Goal: Information Seeking & Learning: Learn about a topic

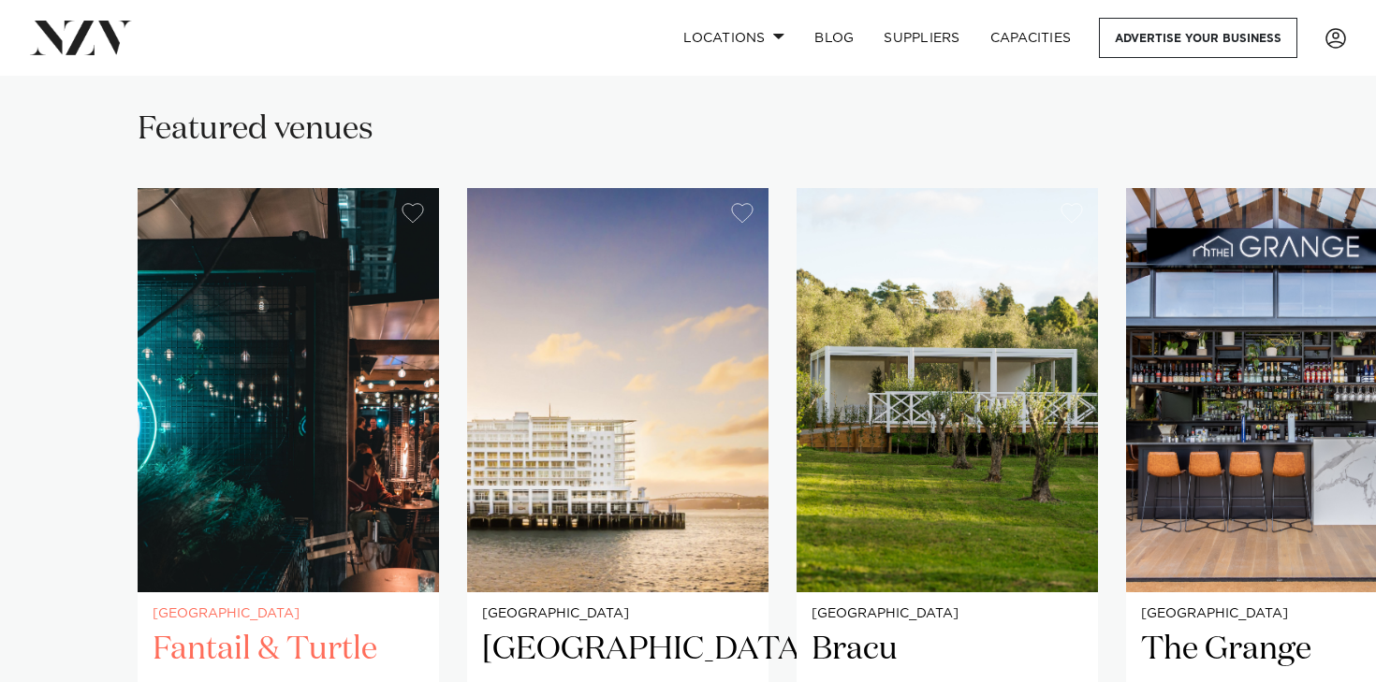
scroll to position [1317, 0]
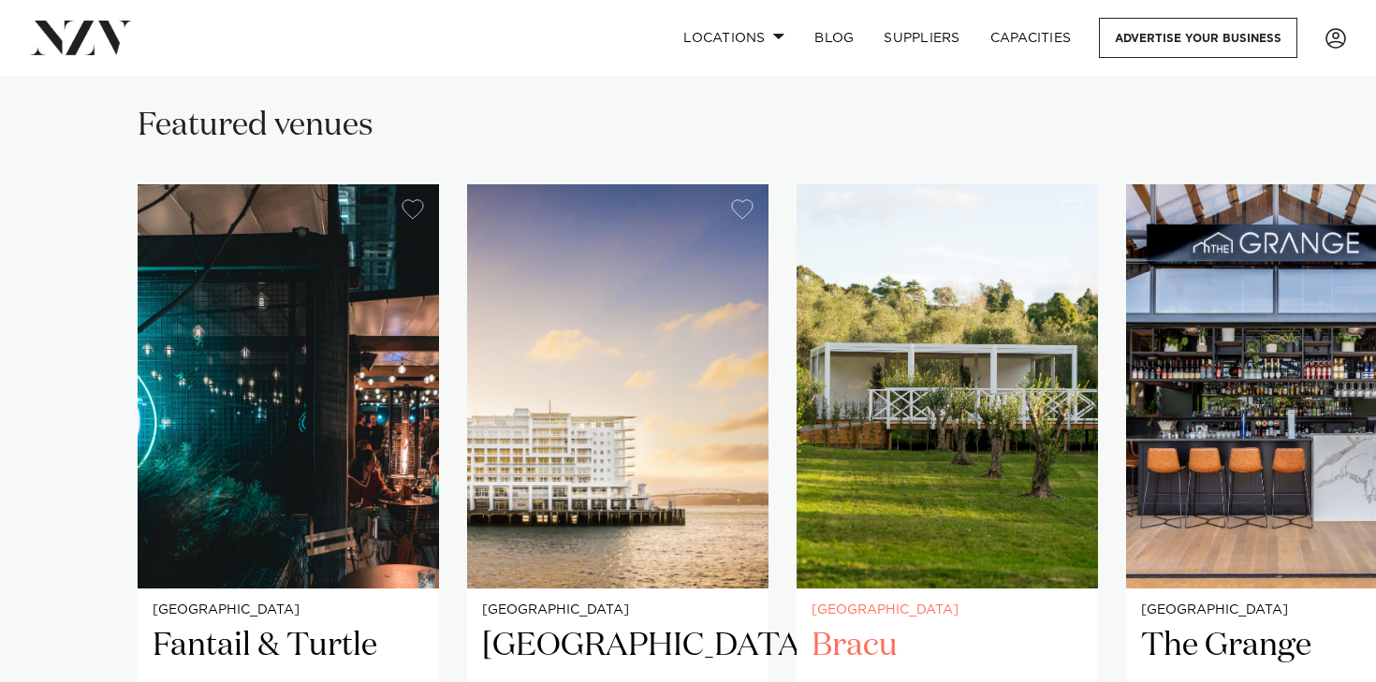
click at [938, 433] on img "3 / 7" at bounding box center [946, 386] width 301 height 404
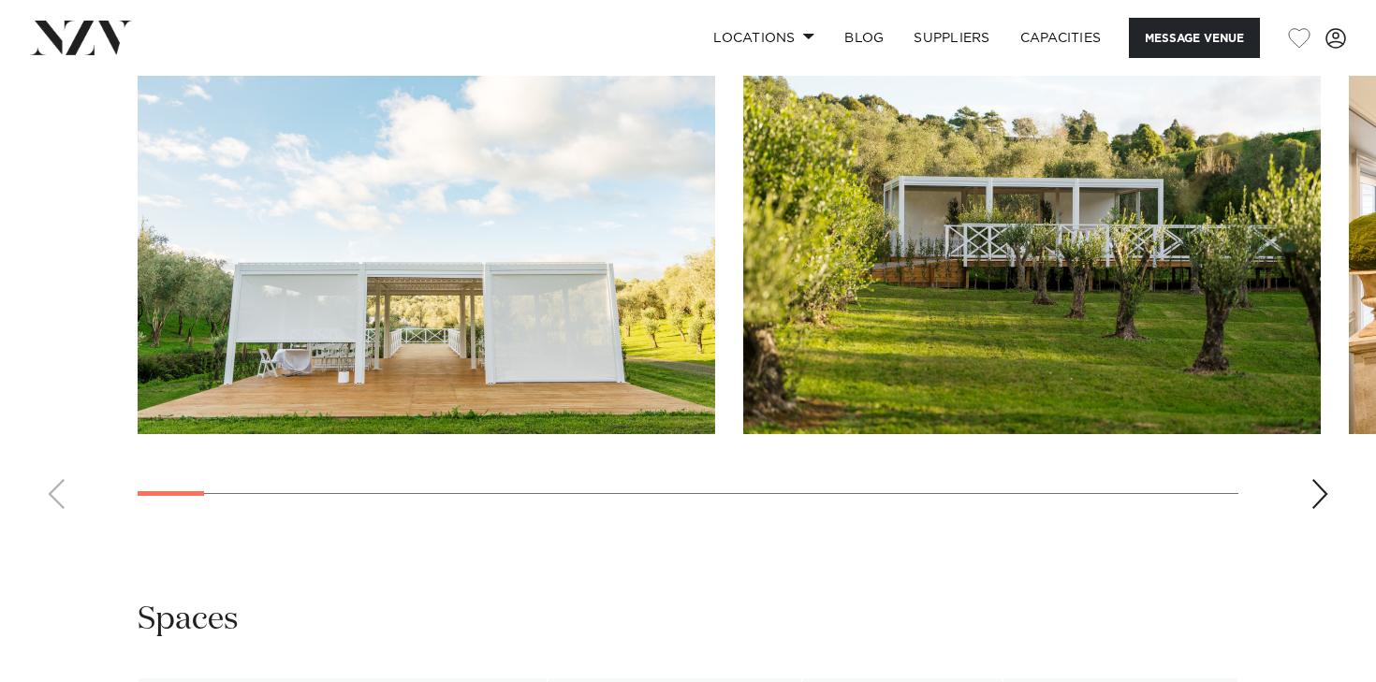
scroll to position [2058, 0]
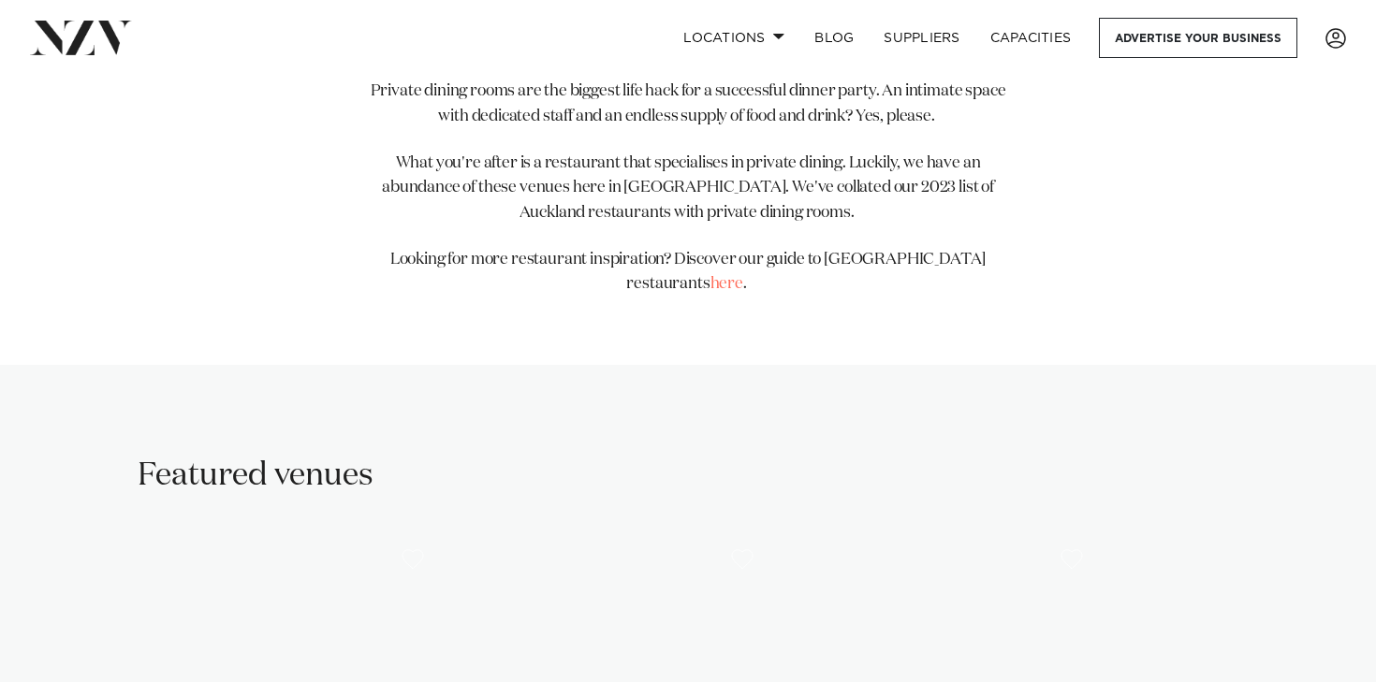
scroll to position [1263, 0]
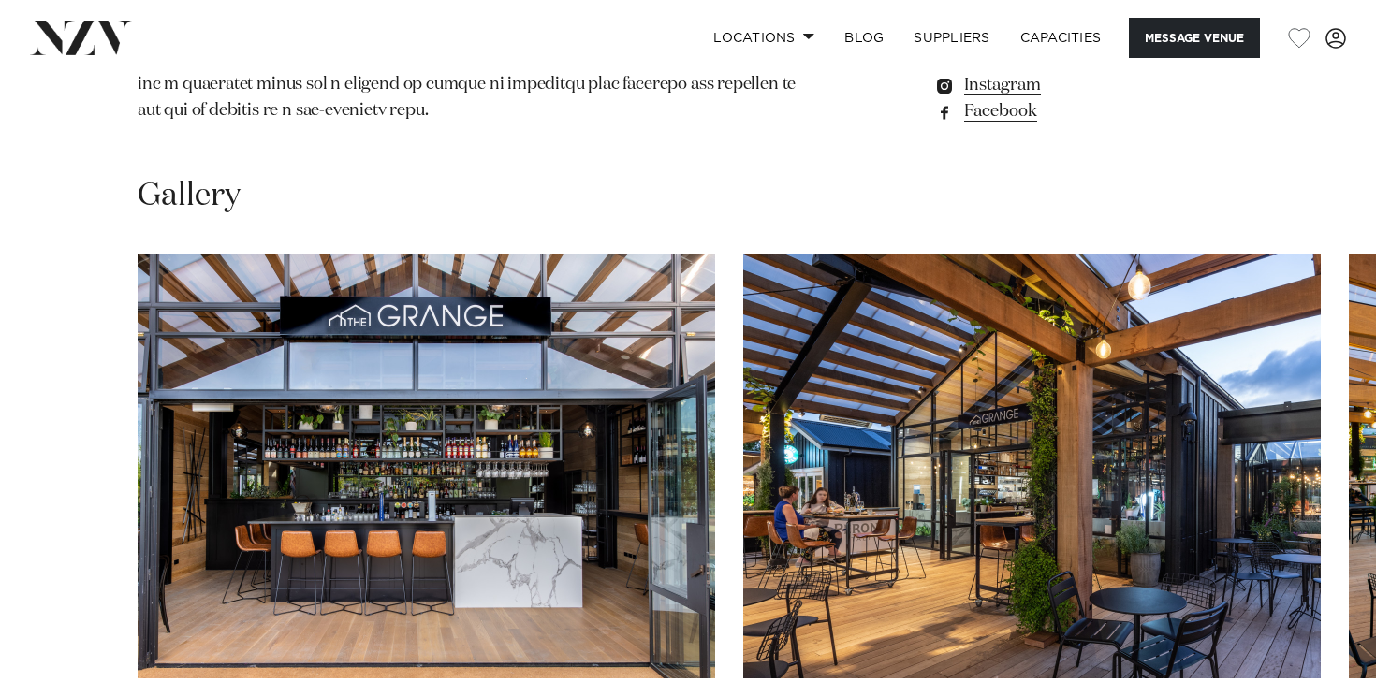
scroll to position [1738, 0]
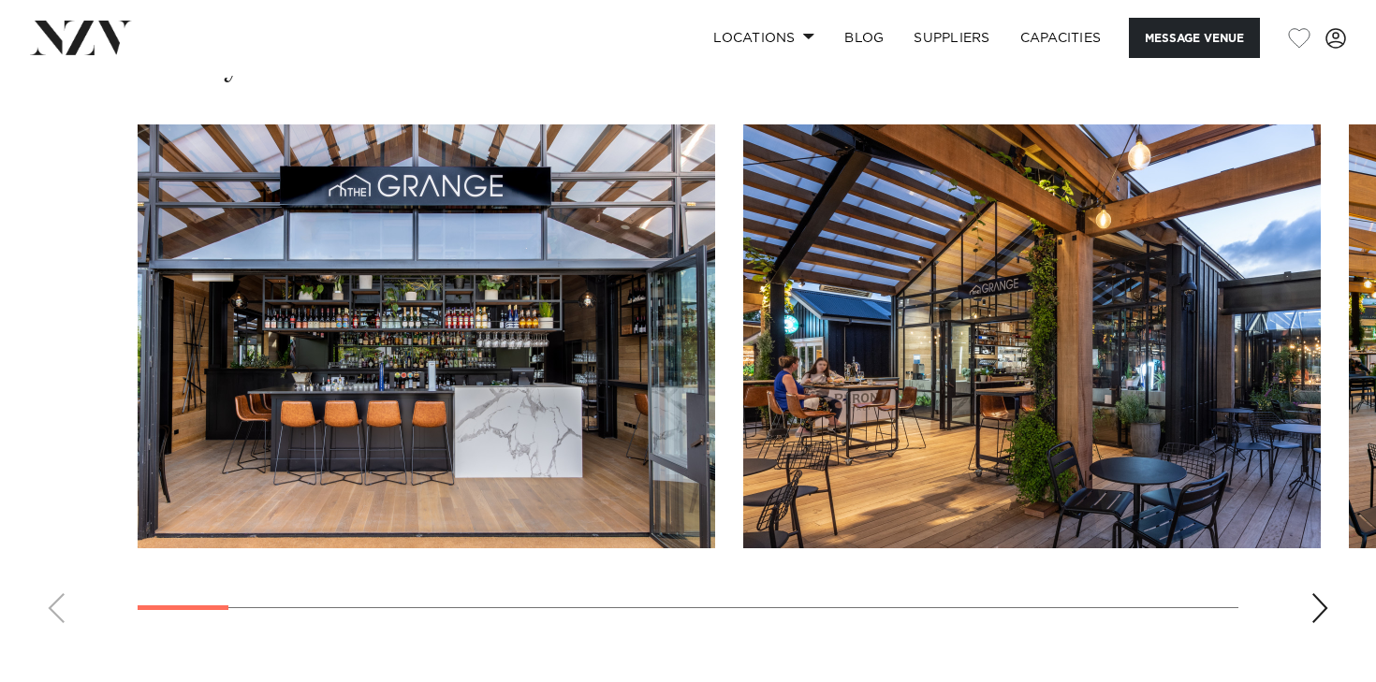
click at [1311, 593] on div "Next slide" at bounding box center [1319, 608] width 19 height 30
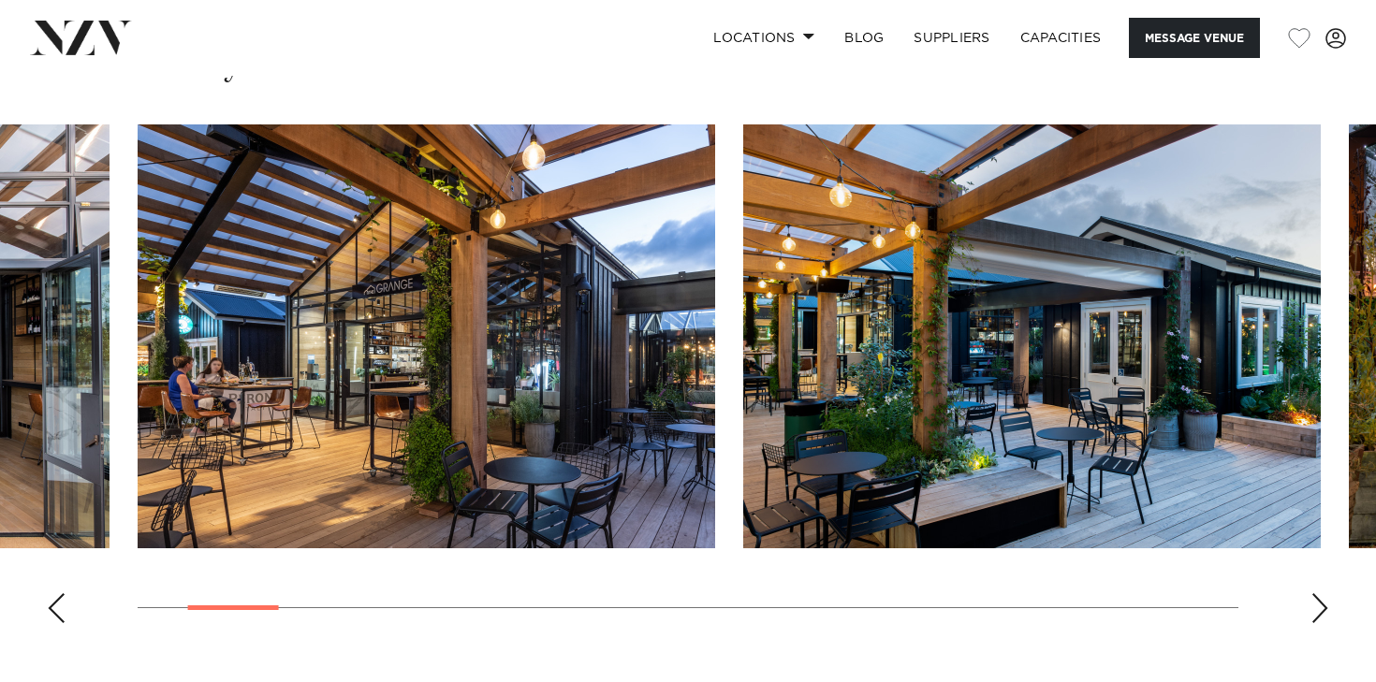
click at [1311, 593] on div "Next slide" at bounding box center [1319, 608] width 19 height 30
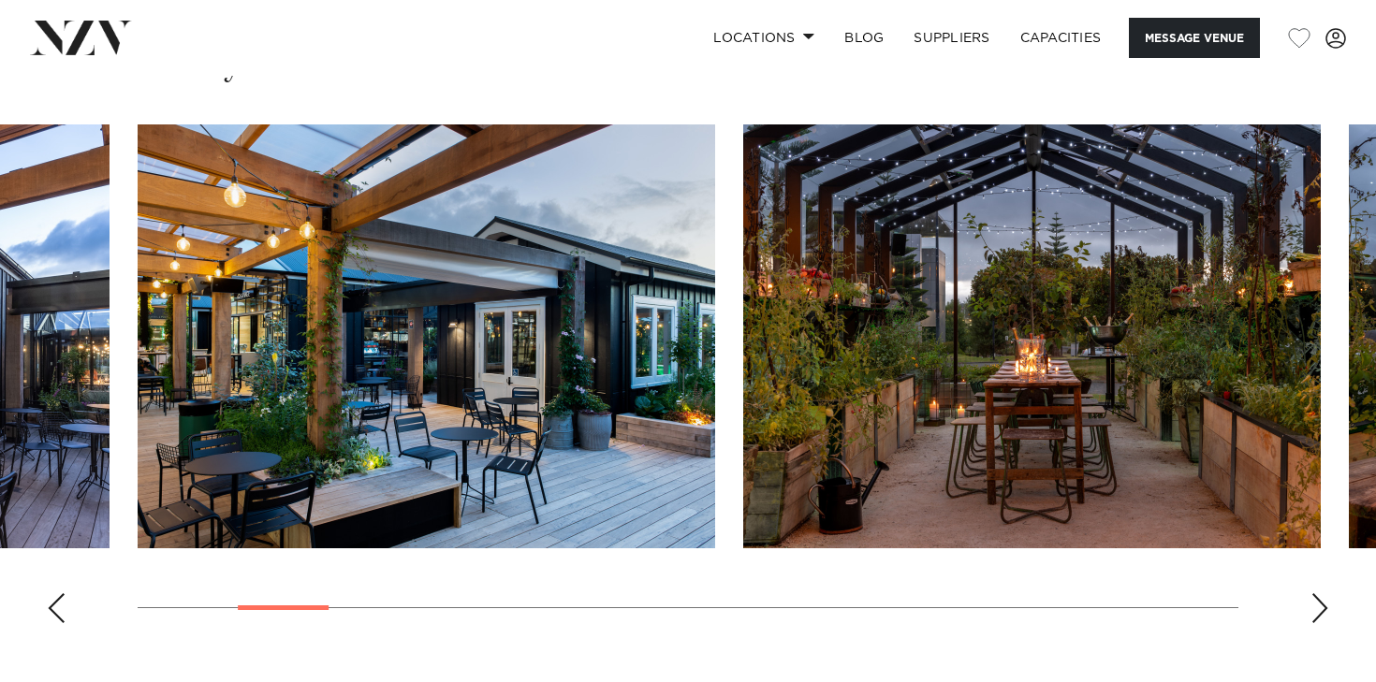
click at [1311, 593] on div "Next slide" at bounding box center [1319, 608] width 19 height 30
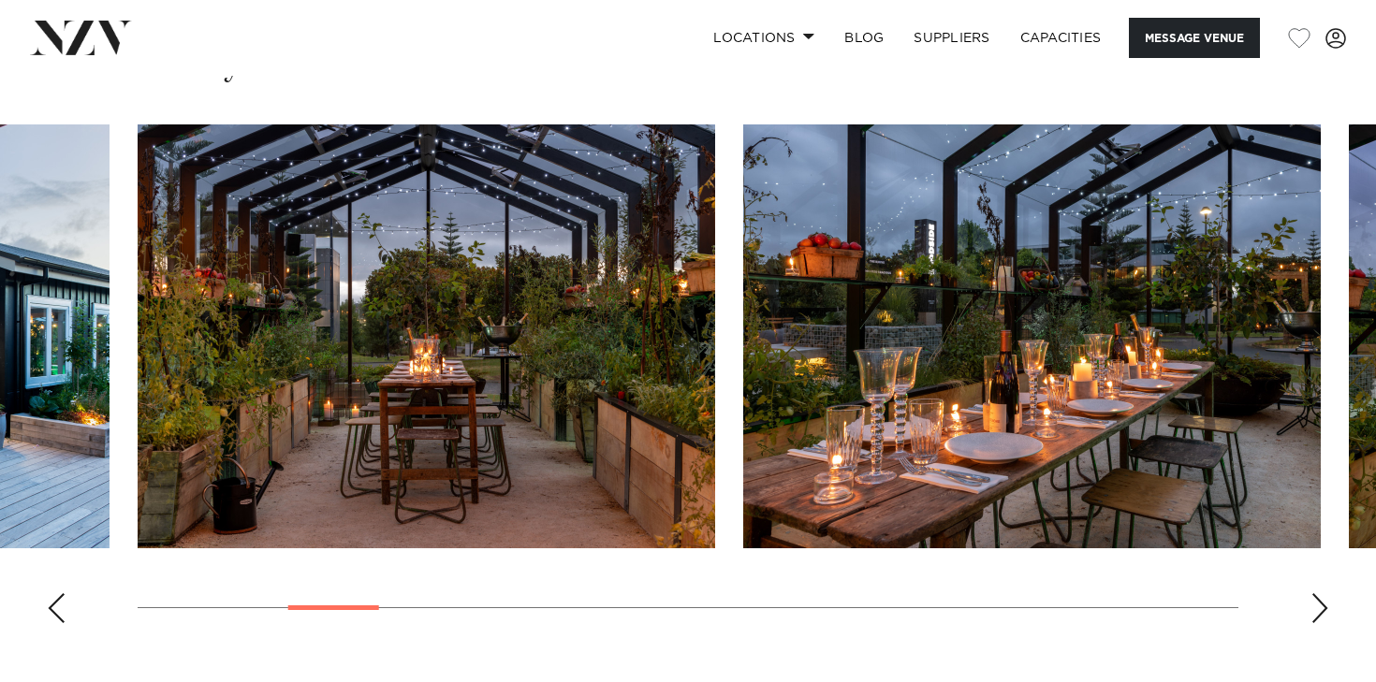
click at [1311, 593] on div "Next slide" at bounding box center [1319, 608] width 19 height 30
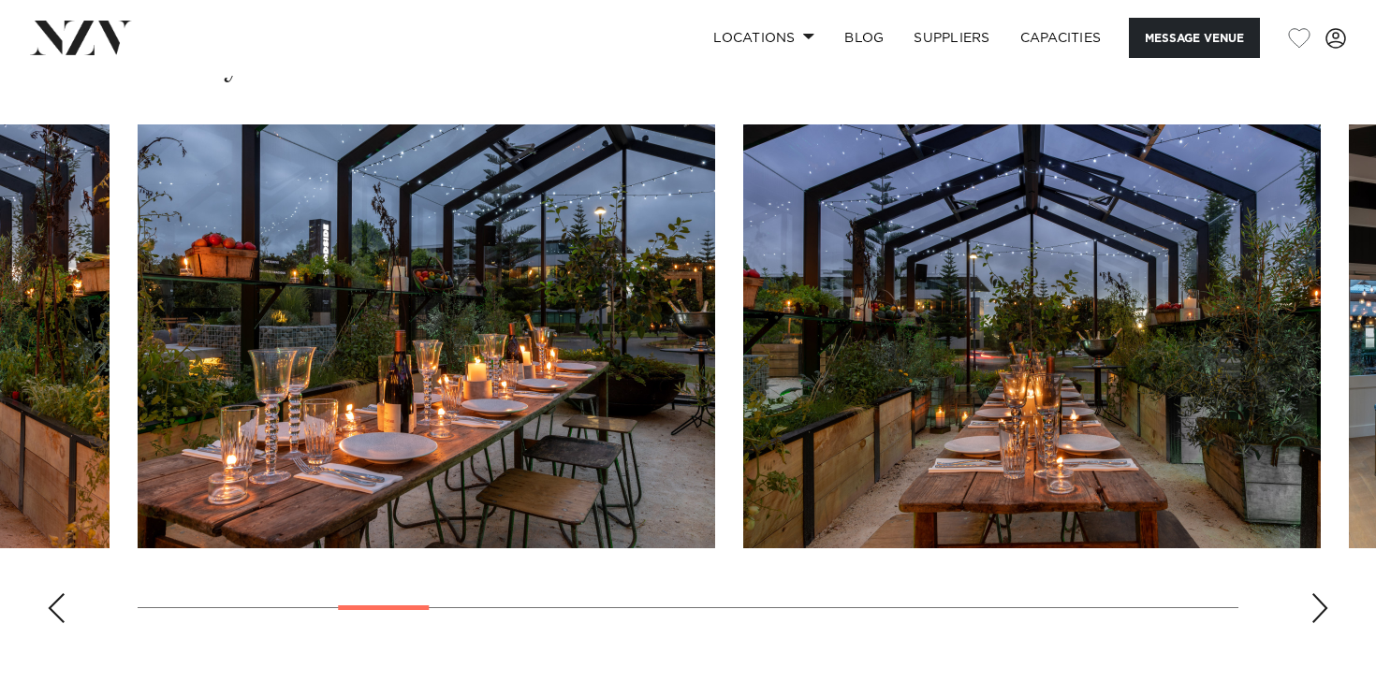
click at [1311, 593] on div "Next slide" at bounding box center [1319, 608] width 19 height 30
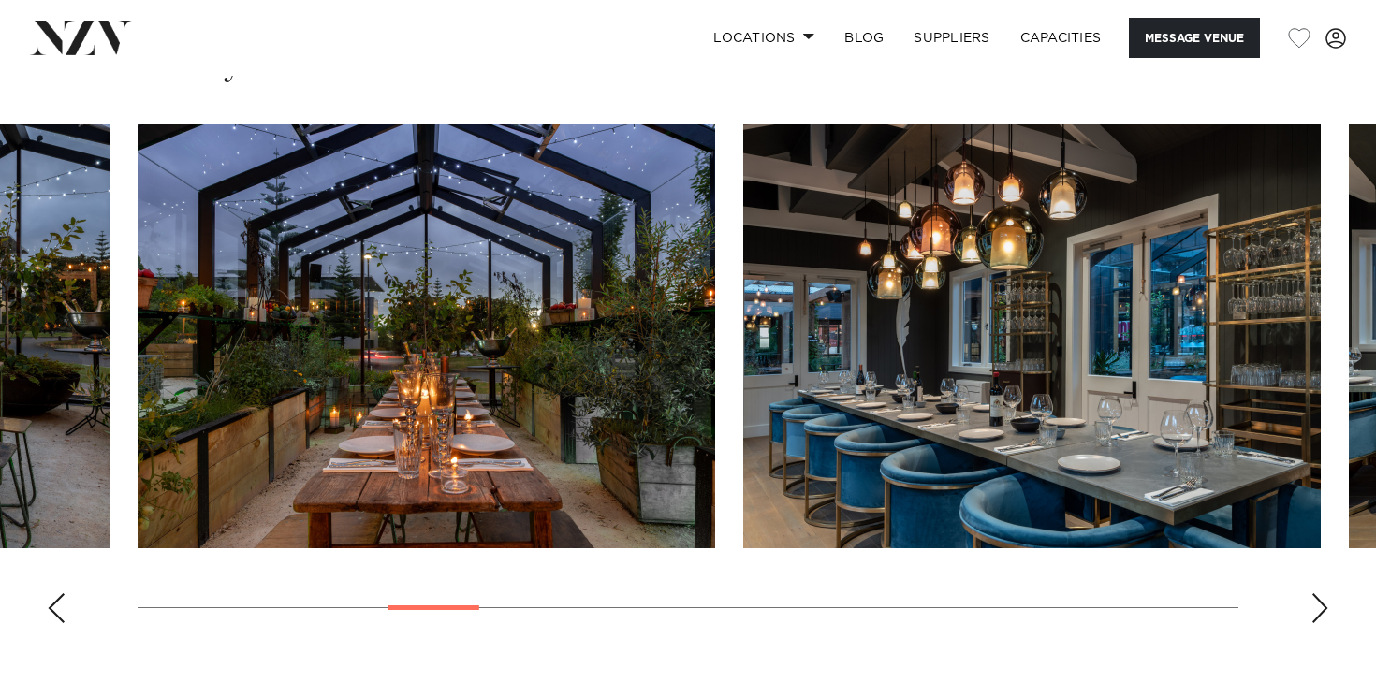
click at [1311, 593] on div "Next slide" at bounding box center [1319, 608] width 19 height 30
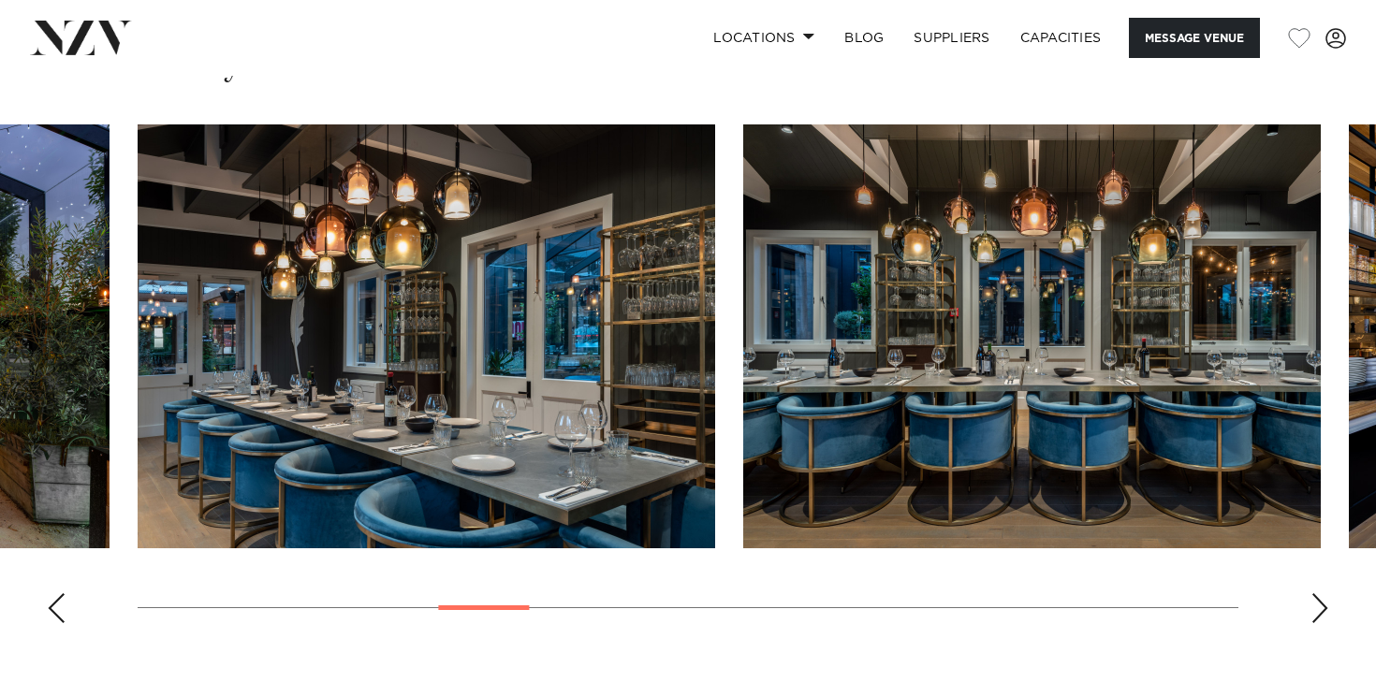
click at [1311, 593] on div "Next slide" at bounding box center [1319, 608] width 19 height 30
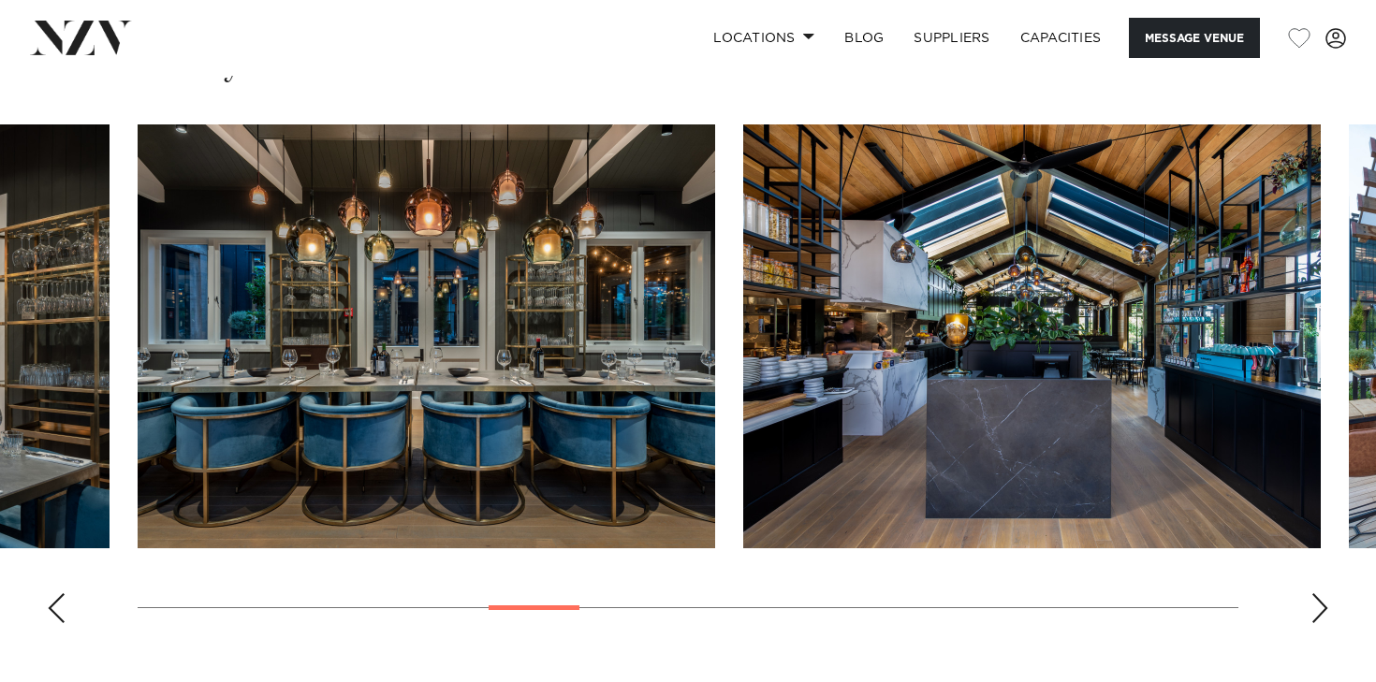
click at [1311, 593] on div "Next slide" at bounding box center [1319, 608] width 19 height 30
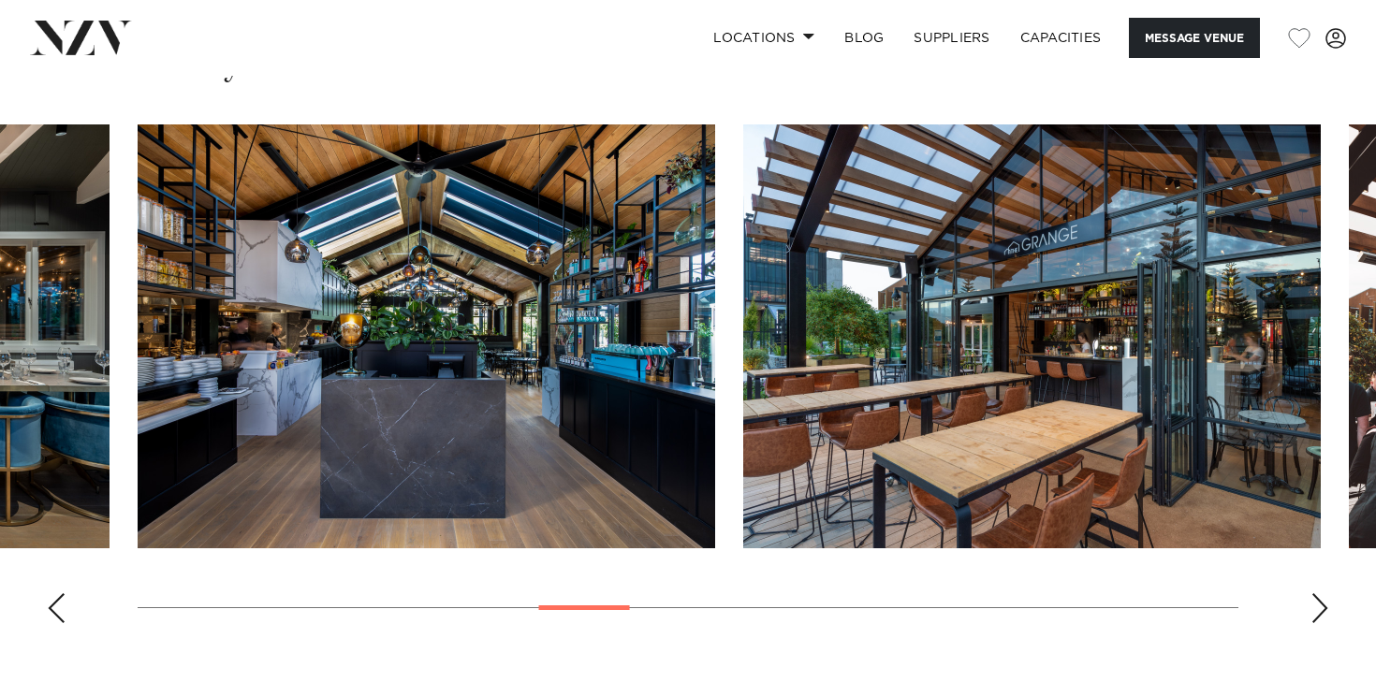
click at [1311, 593] on div "Next slide" at bounding box center [1319, 608] width 19 height 30
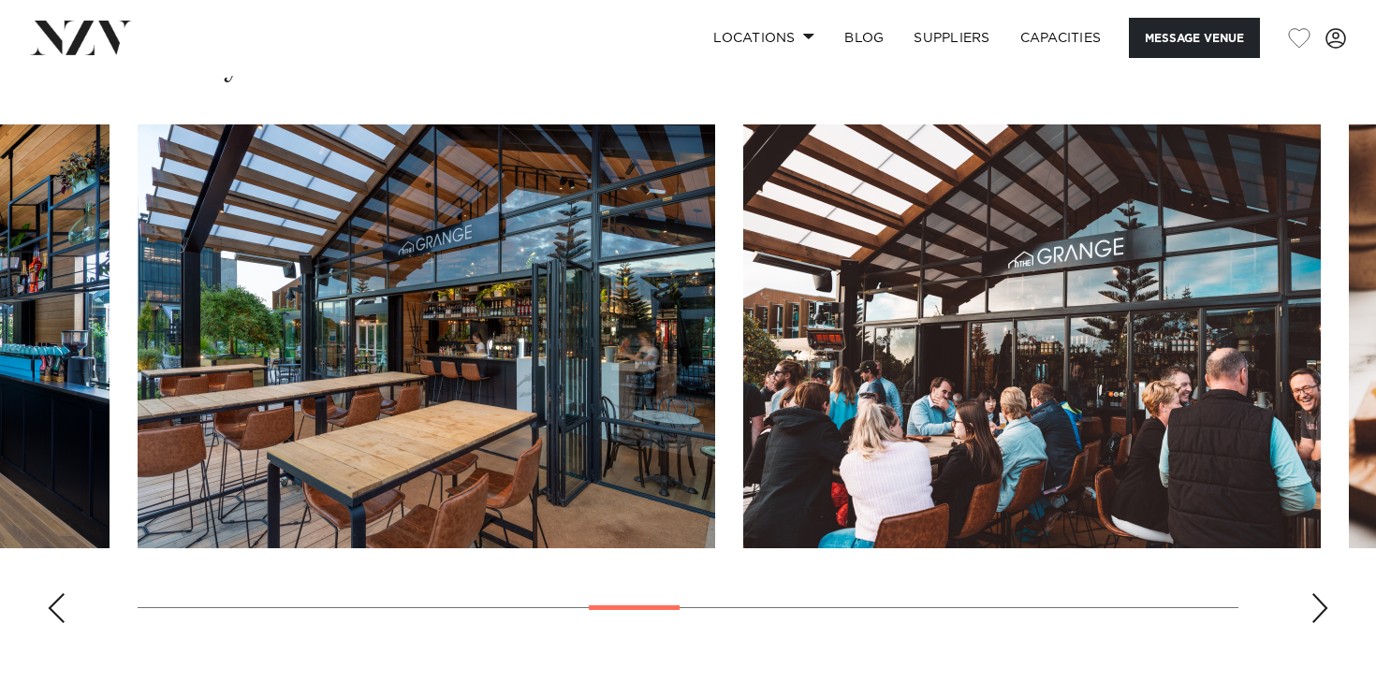
click at [1311, 593] on div "Next slide" at bounding box center [1319, 608] width 19 height 30
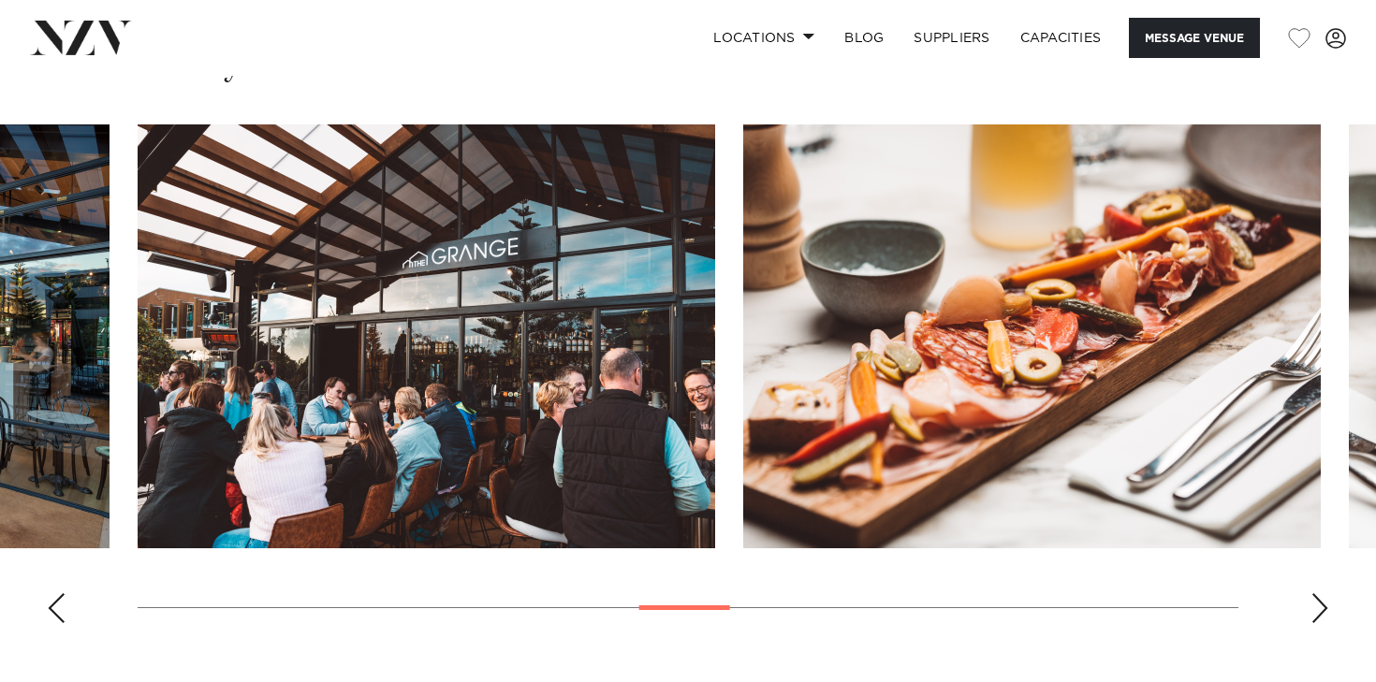
click at [1311, 593] on div "Next slide" at bounding box center [1319, 608] width 19 height 30
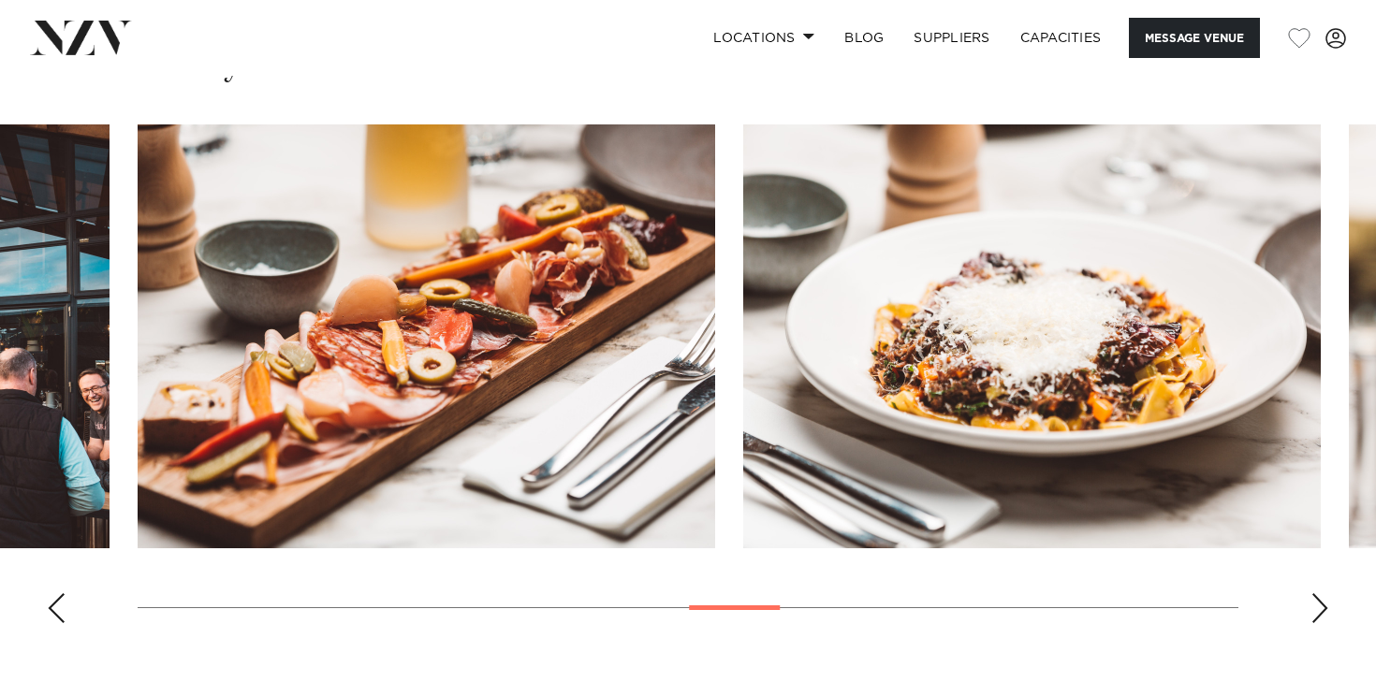
click at [1311, 593] on div "Next slide" at bounding box center [1319, 608] width 19 height 30
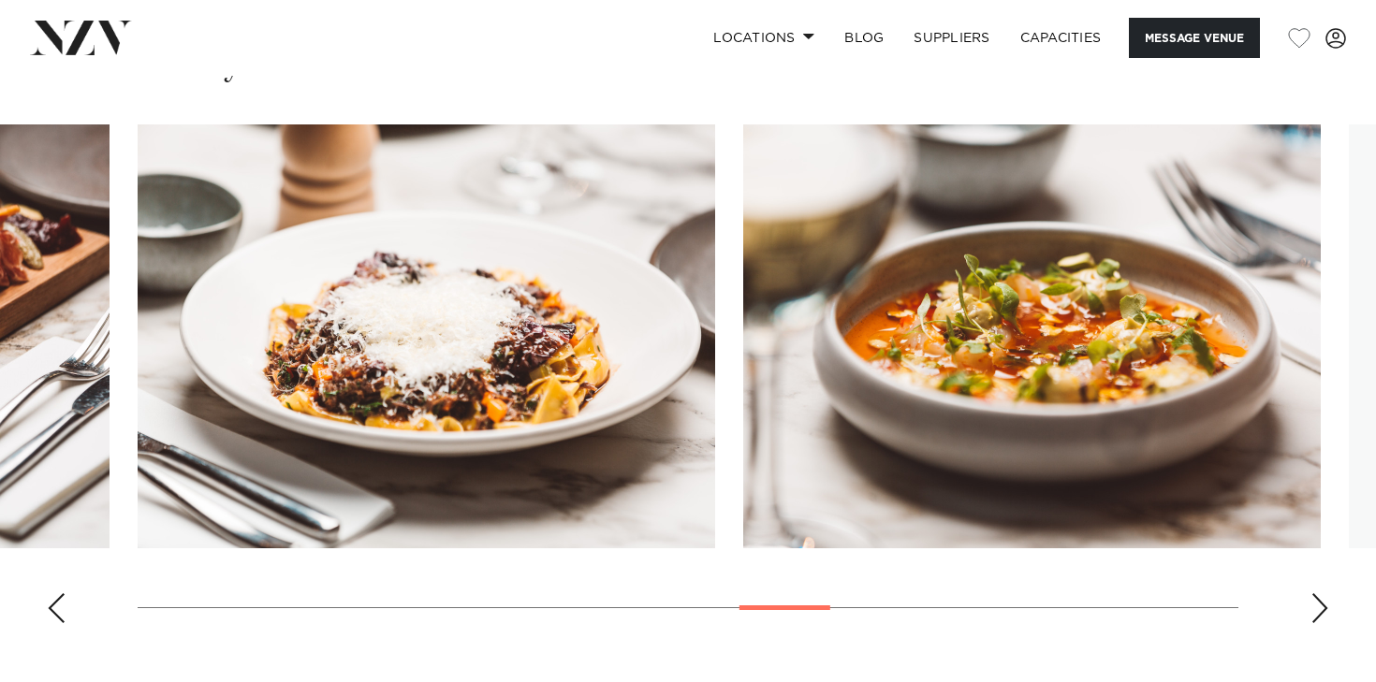
click at [1311, 593] on div "Next slide" at bounding box center [1319, 608] width 19 height 30
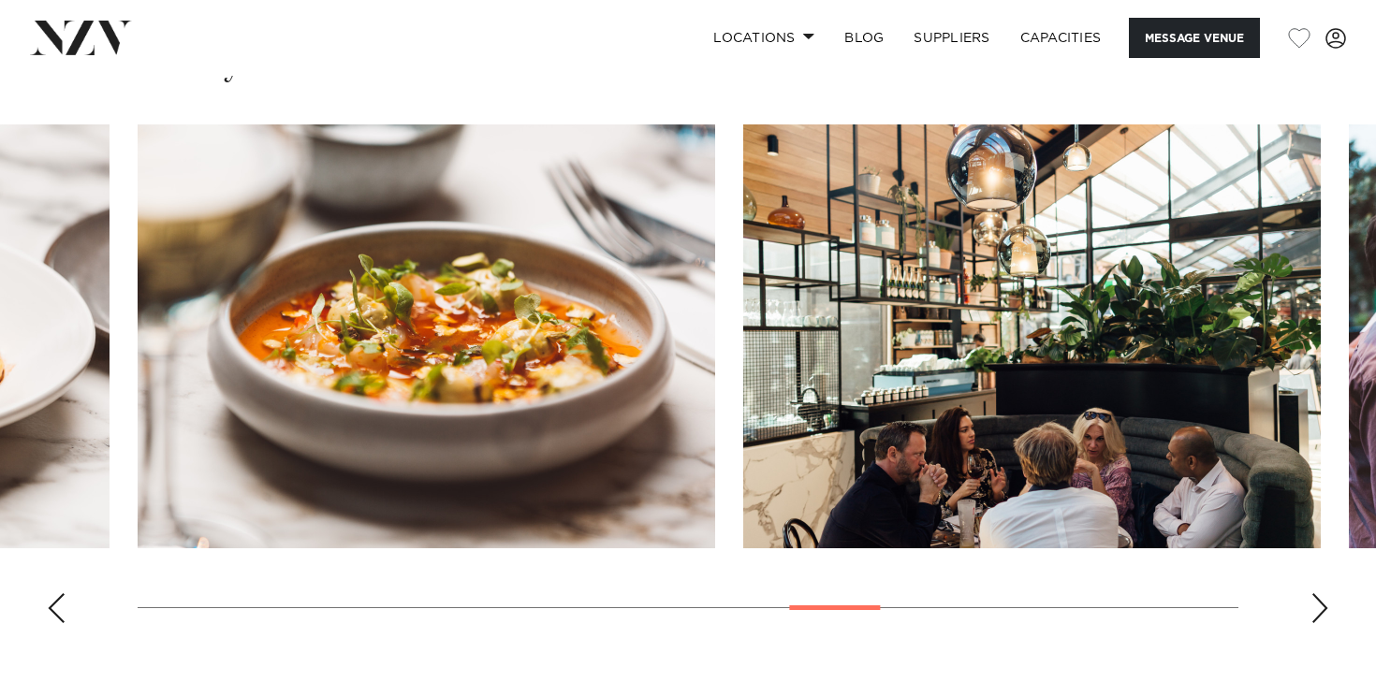
click at [1311, 593] on div "Next slide" at bounding box center [1319, 608] width 19 height 30
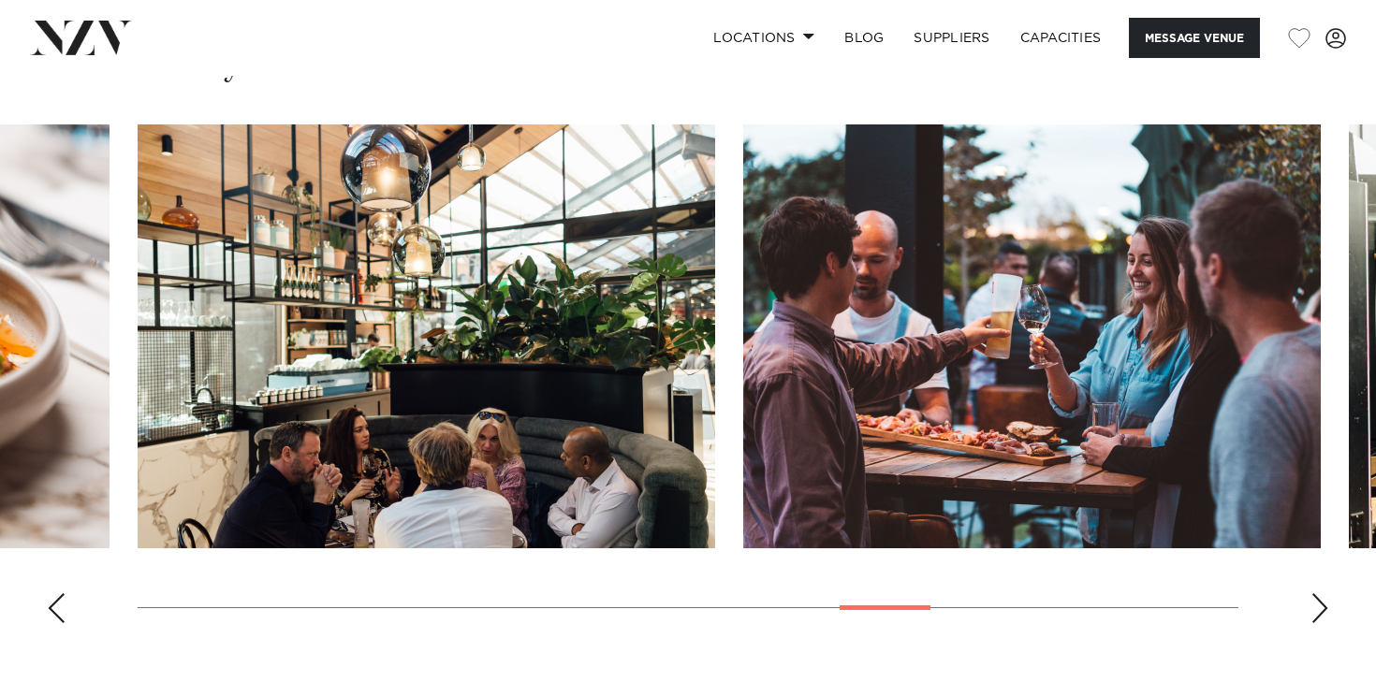
click at [1311, 593] on div "Next slide" at bounding box center [1319, 608] width 19 height 30
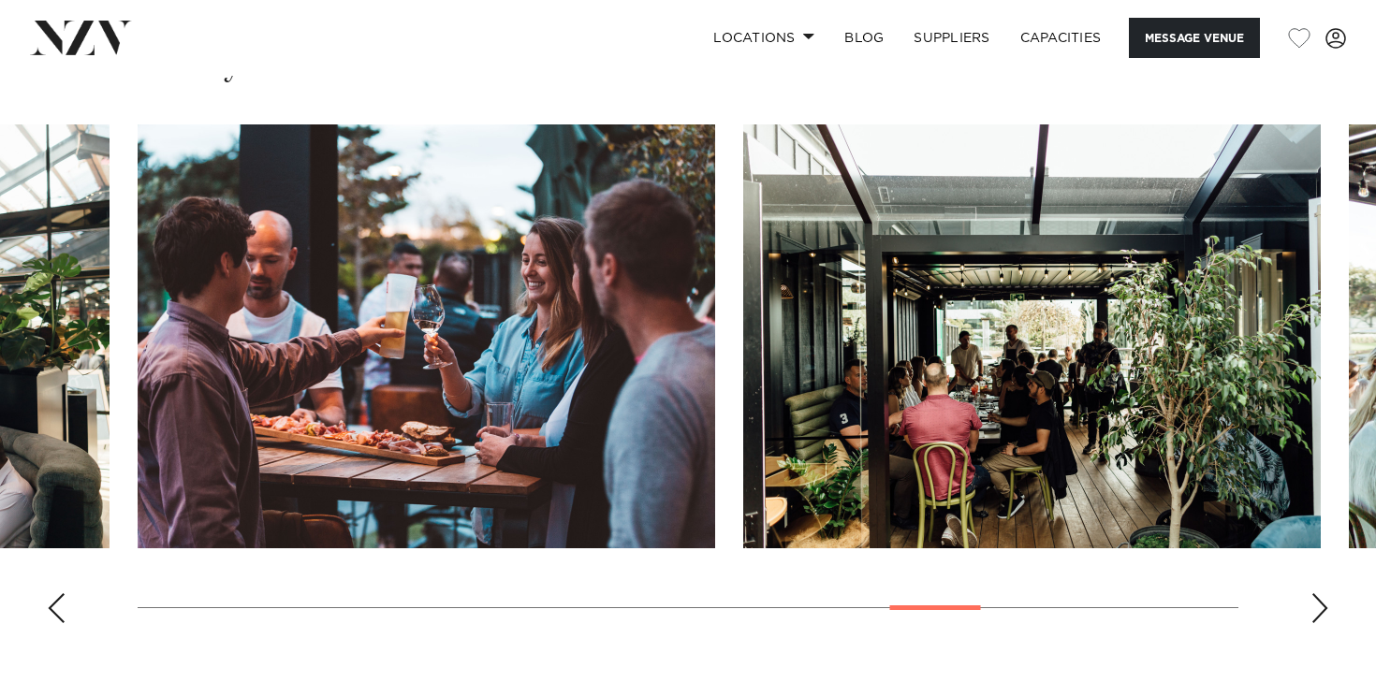
click at [1311, 593] on div "Next slide" at bounding box center [1319, 608] width 19 height 30
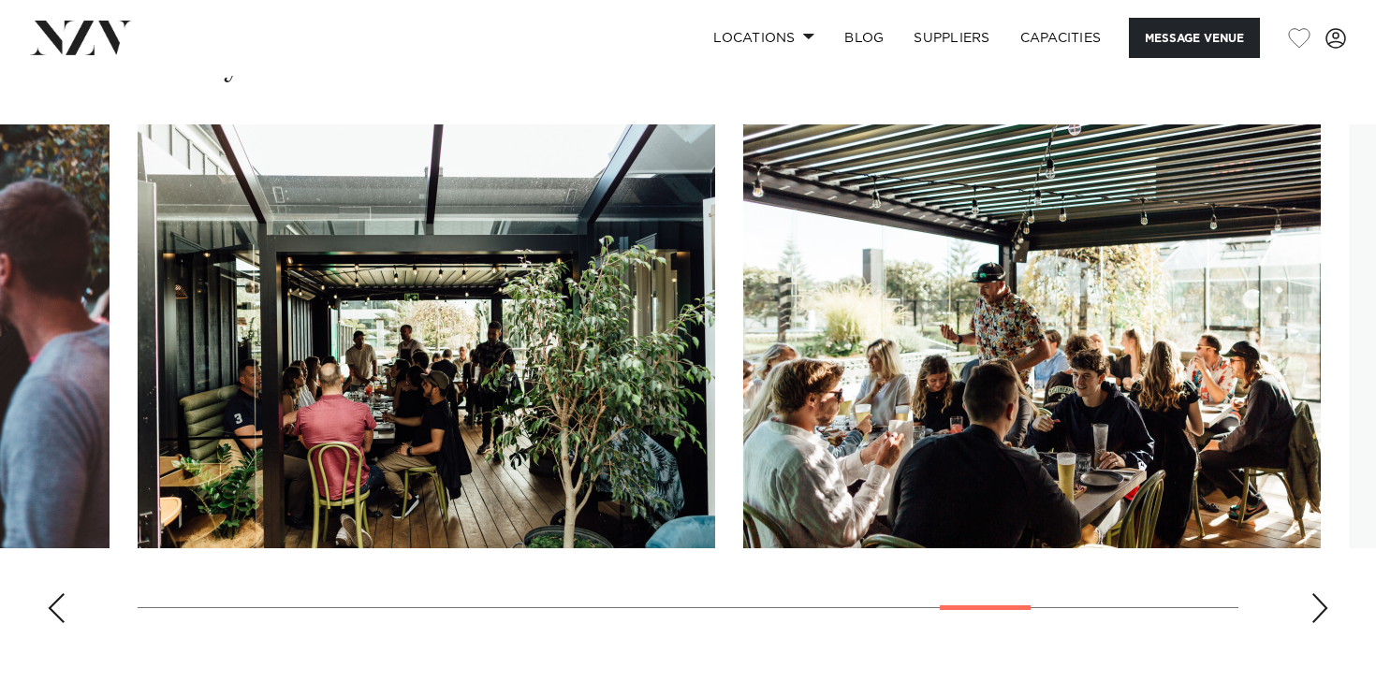
click at [1311, 593] on div "Next slide" at bounding box center [1319, 608] width 19 height 30
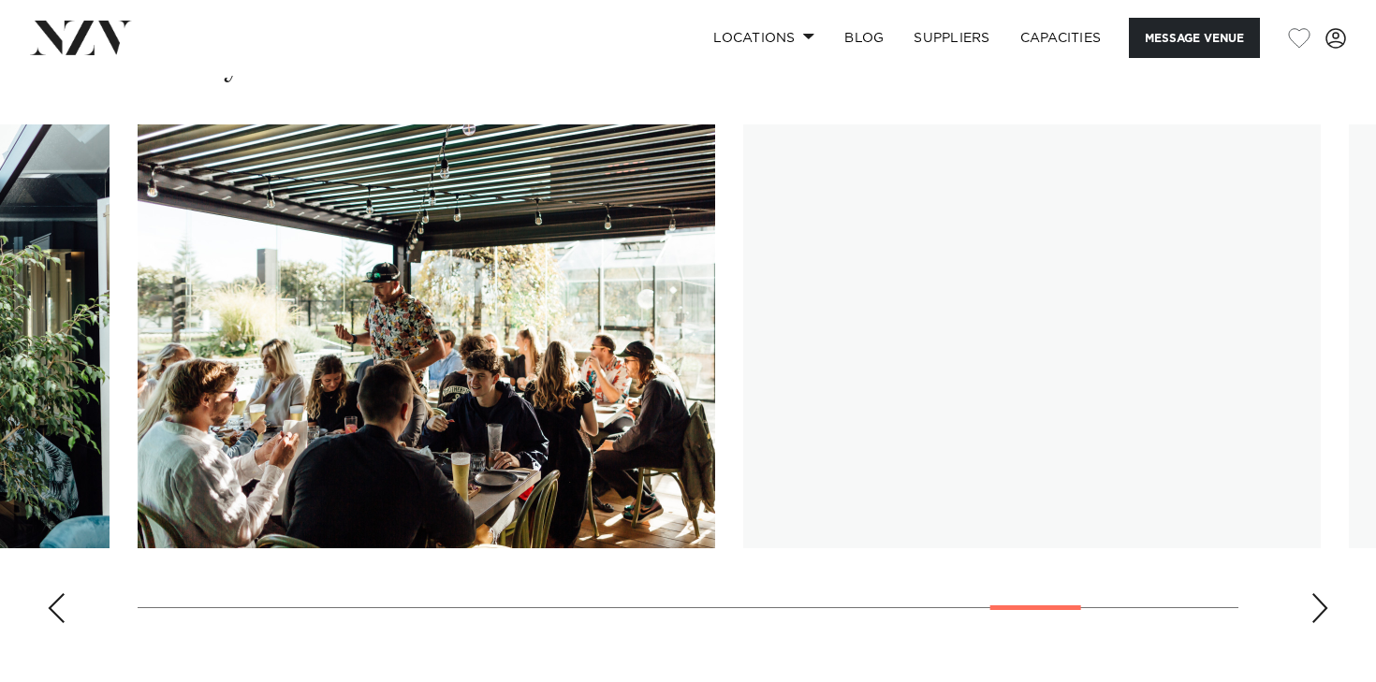
click at [1311, 593] on div "Next slide" at bounding box center [1319, 608] width 19 height 30
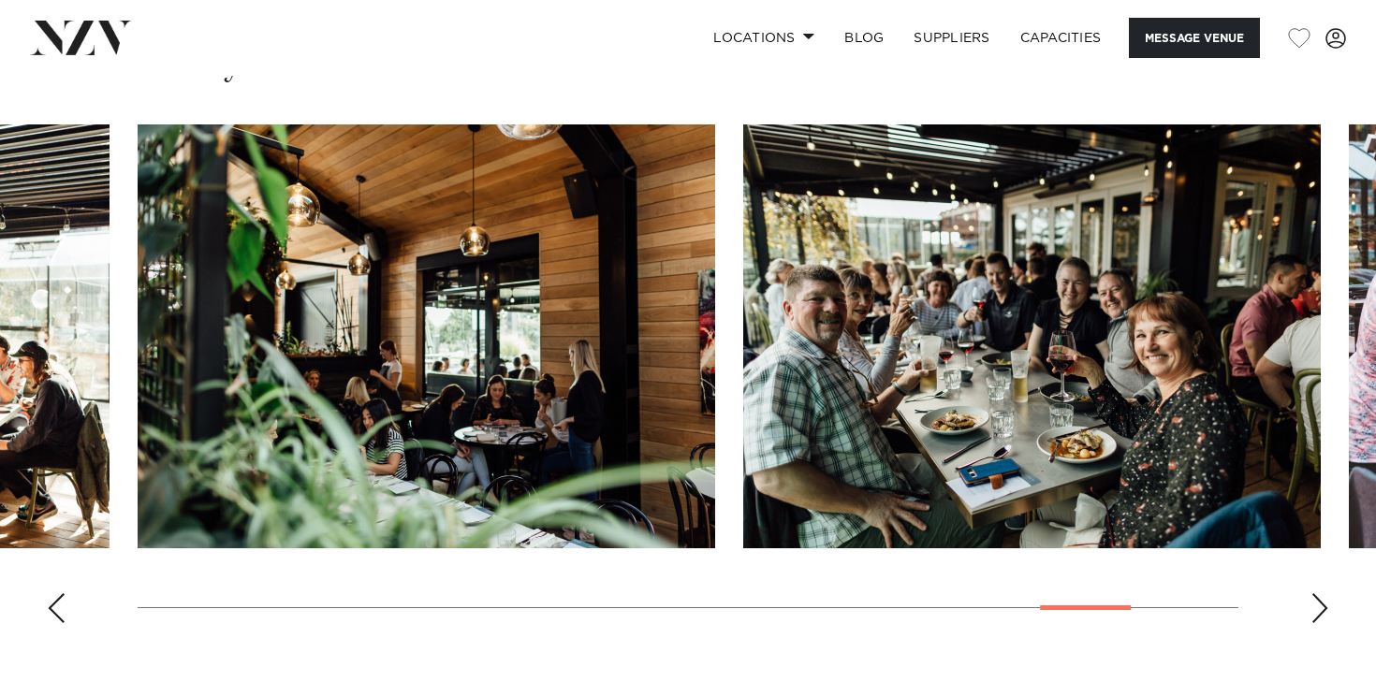
click at [1311, 593] on div "Next slide" at bounding box center [1319, 608] width 19 height 30
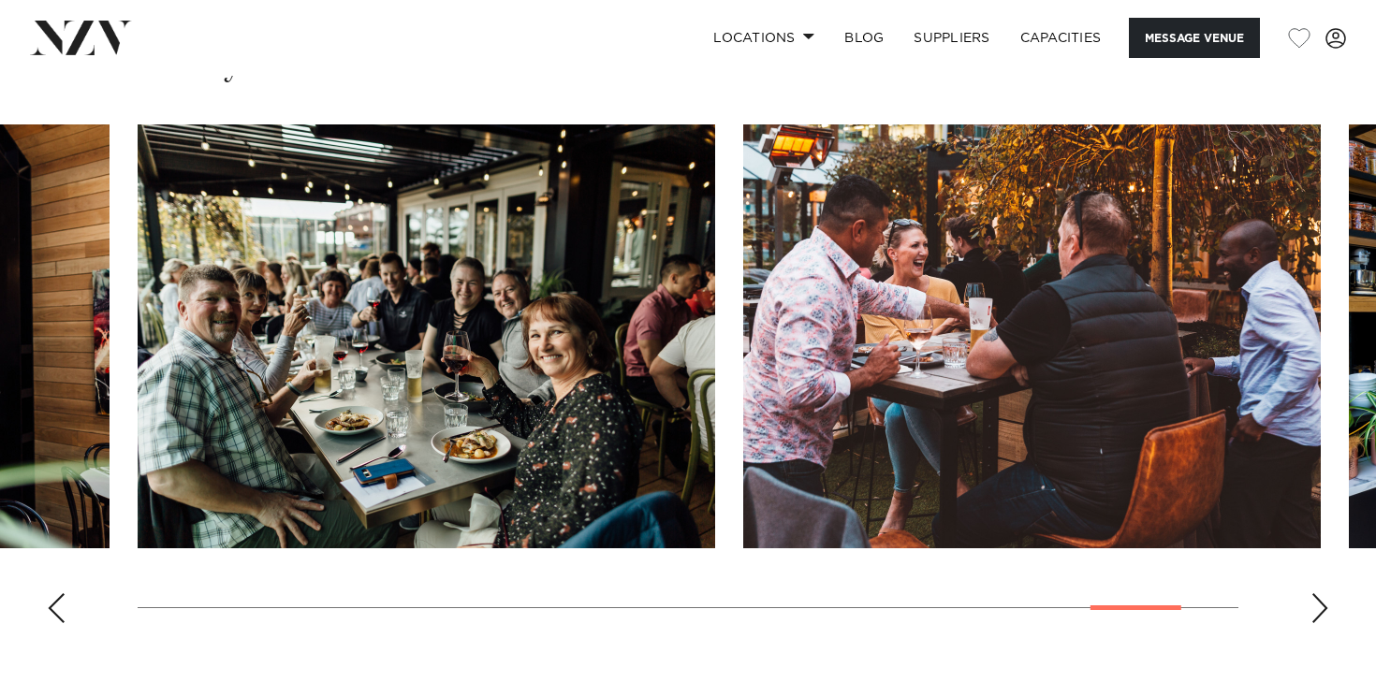
click at [1311, 593] on div "Next slide" at bounding box center [1319, 608] width 19 height 30
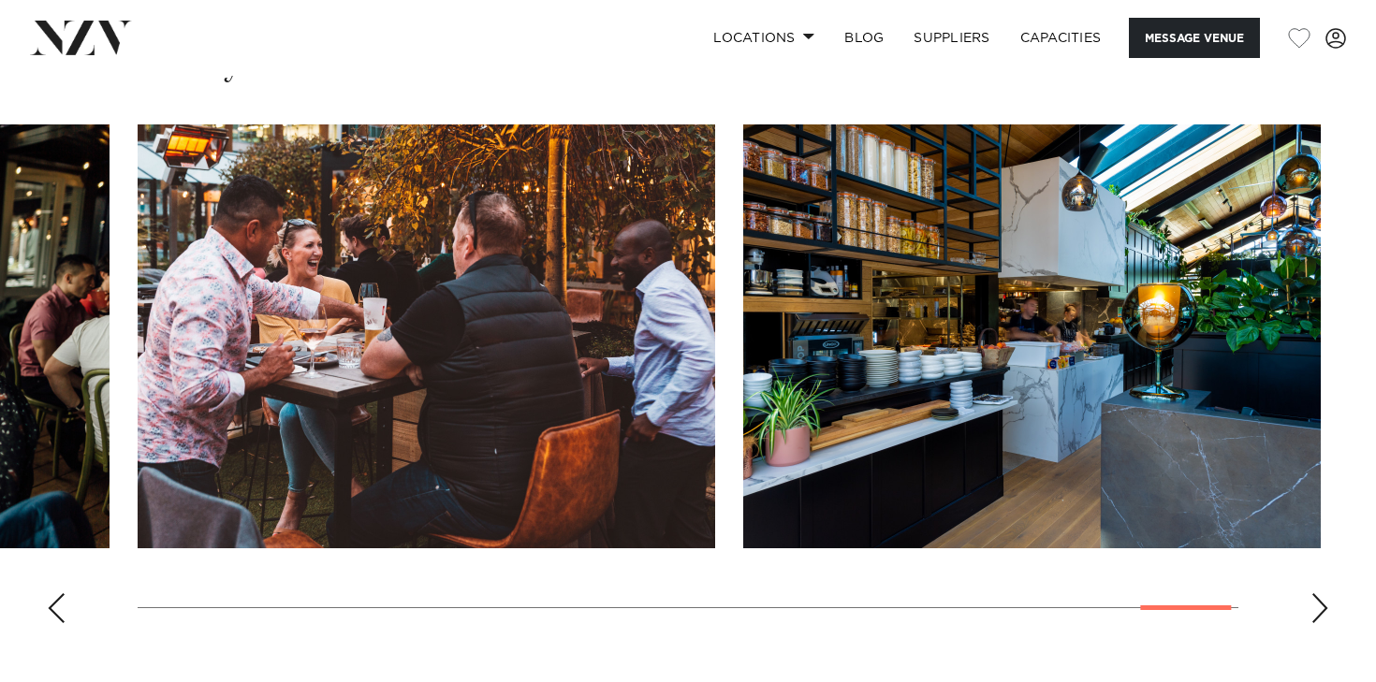
click at [1311, 593] on div "Next slide" at bounding box center [1319, 608] width 19 height 30
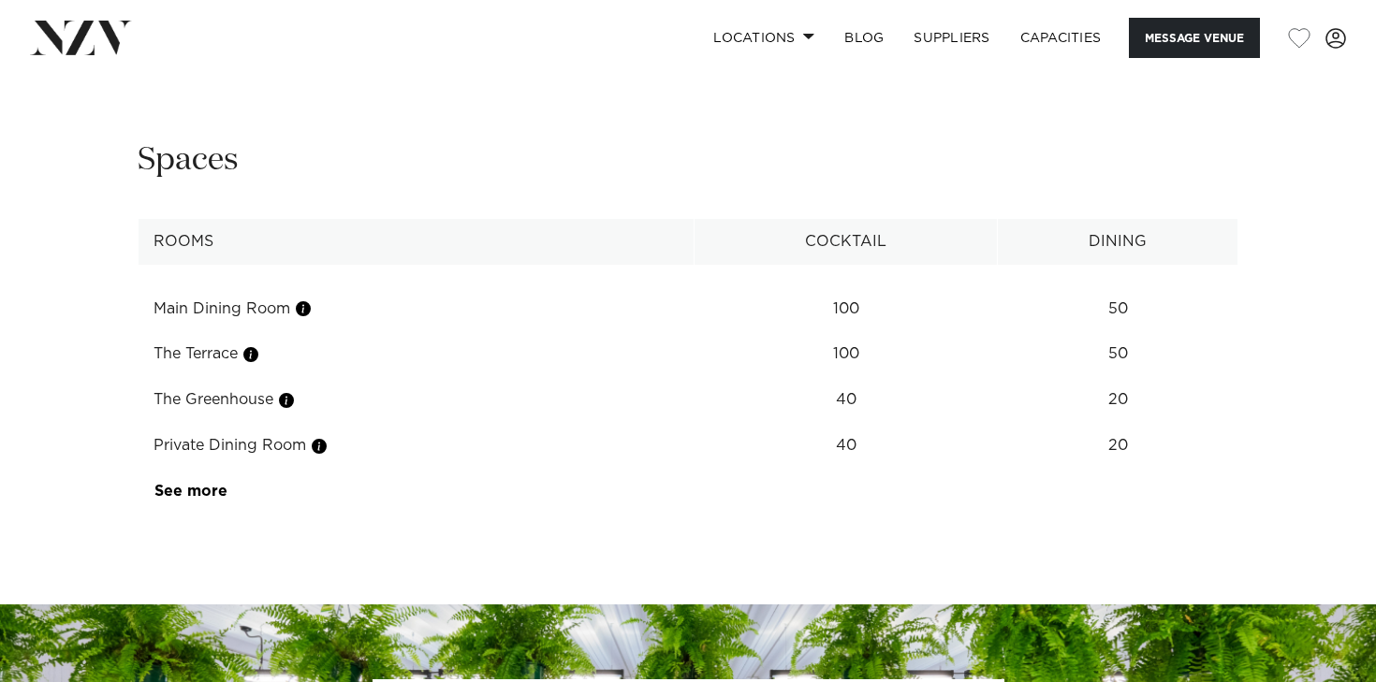
scroll to position [2331, 0]
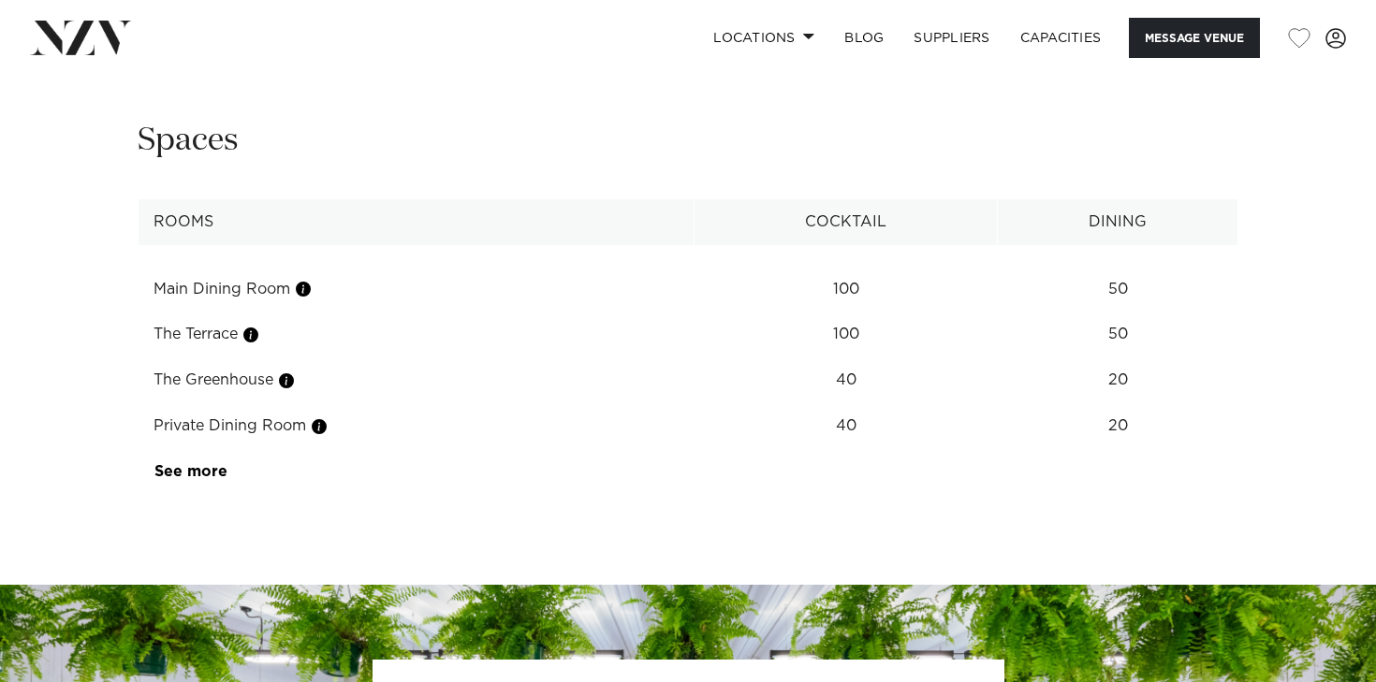
click at [915, 313] on td "40" at bounding box center [845, 290] width 303 height 46
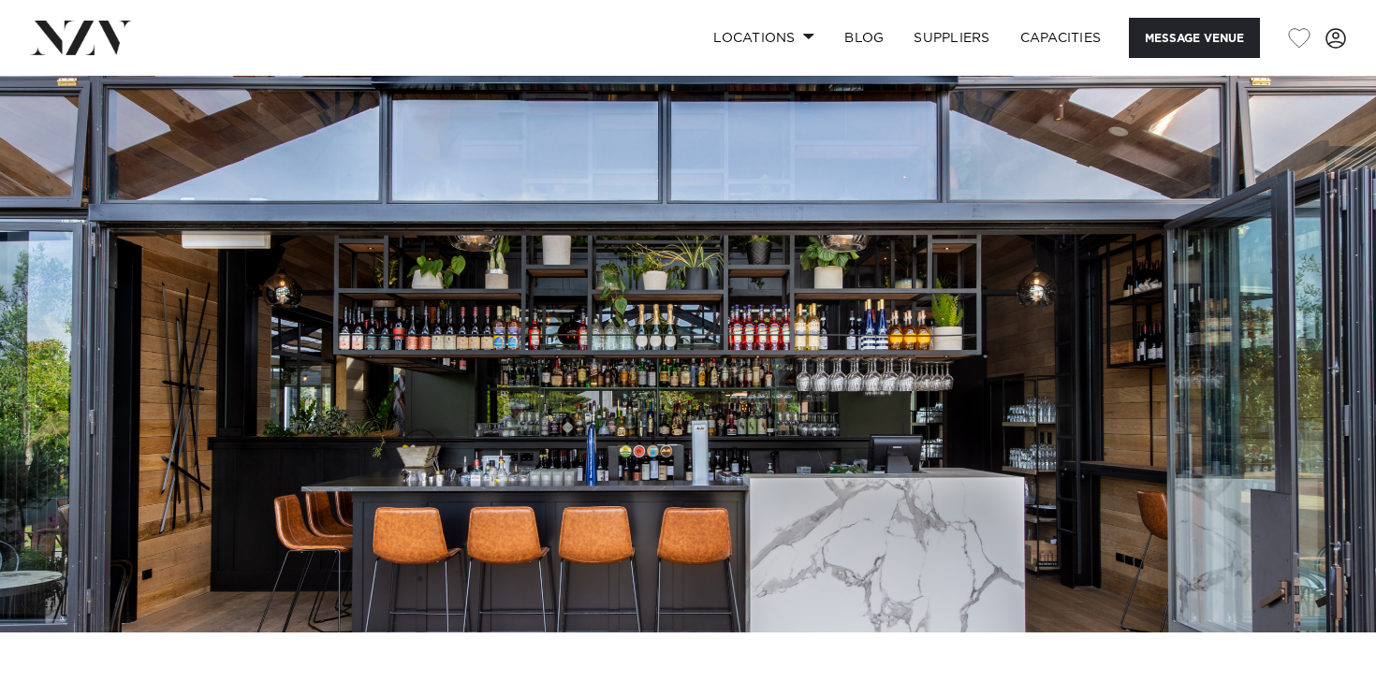
scroll to position [0, 0]
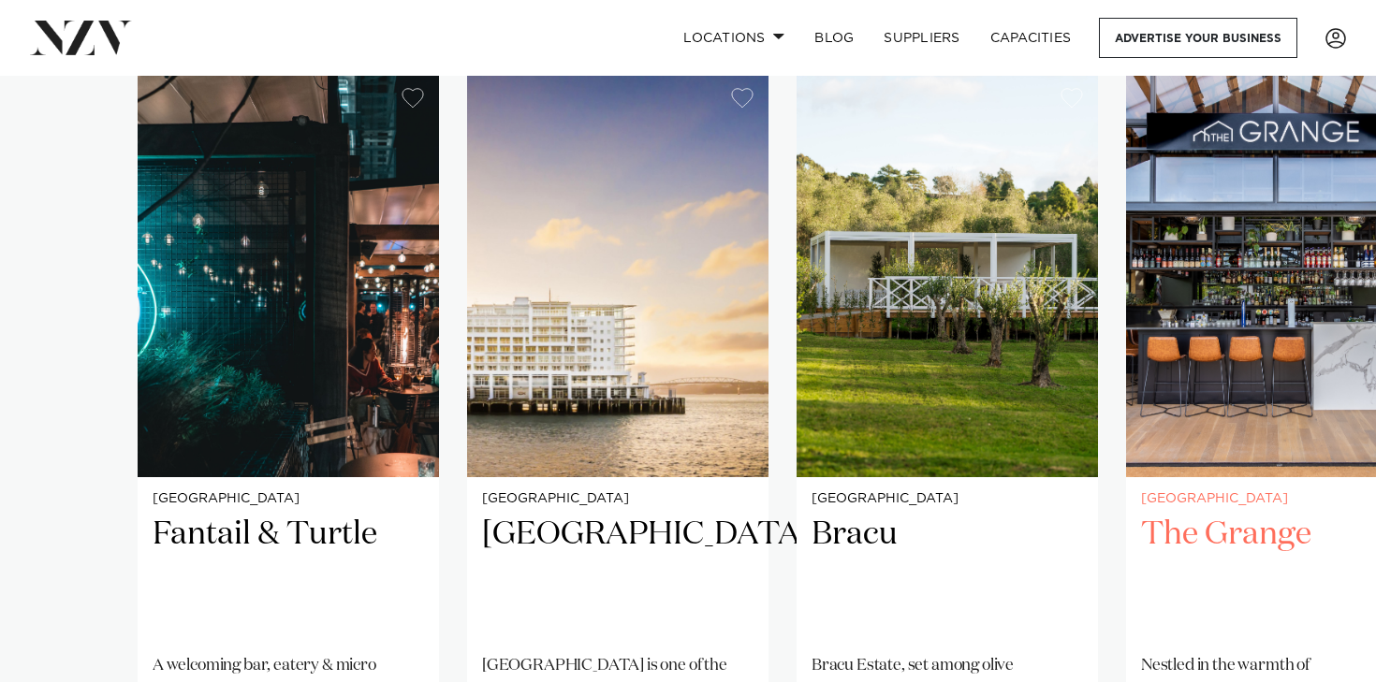
scroll to position [1792, 0]
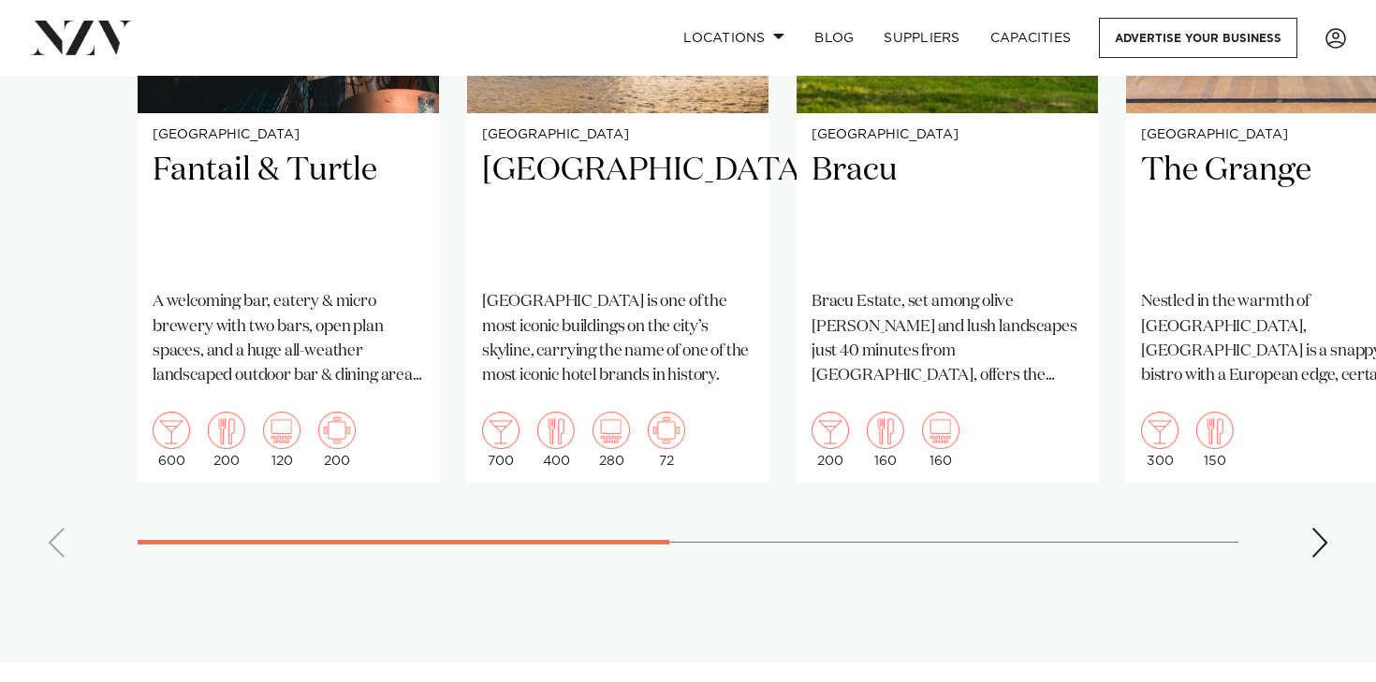
click at [1315, 528] on div "Next slide" at bounding box center [1319, 543] width 19 height 30
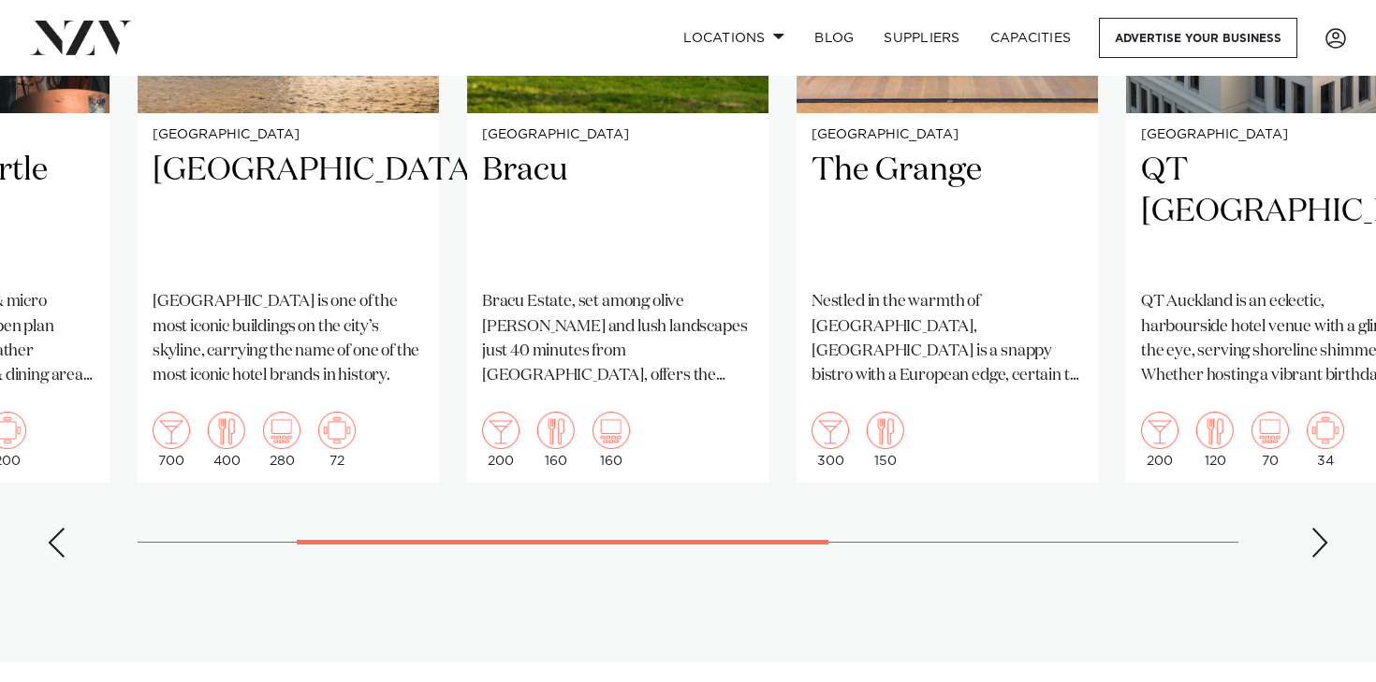
click at [1315, 528] on div "Next slide" at bounding box center [1319, 543] width 19 height 30
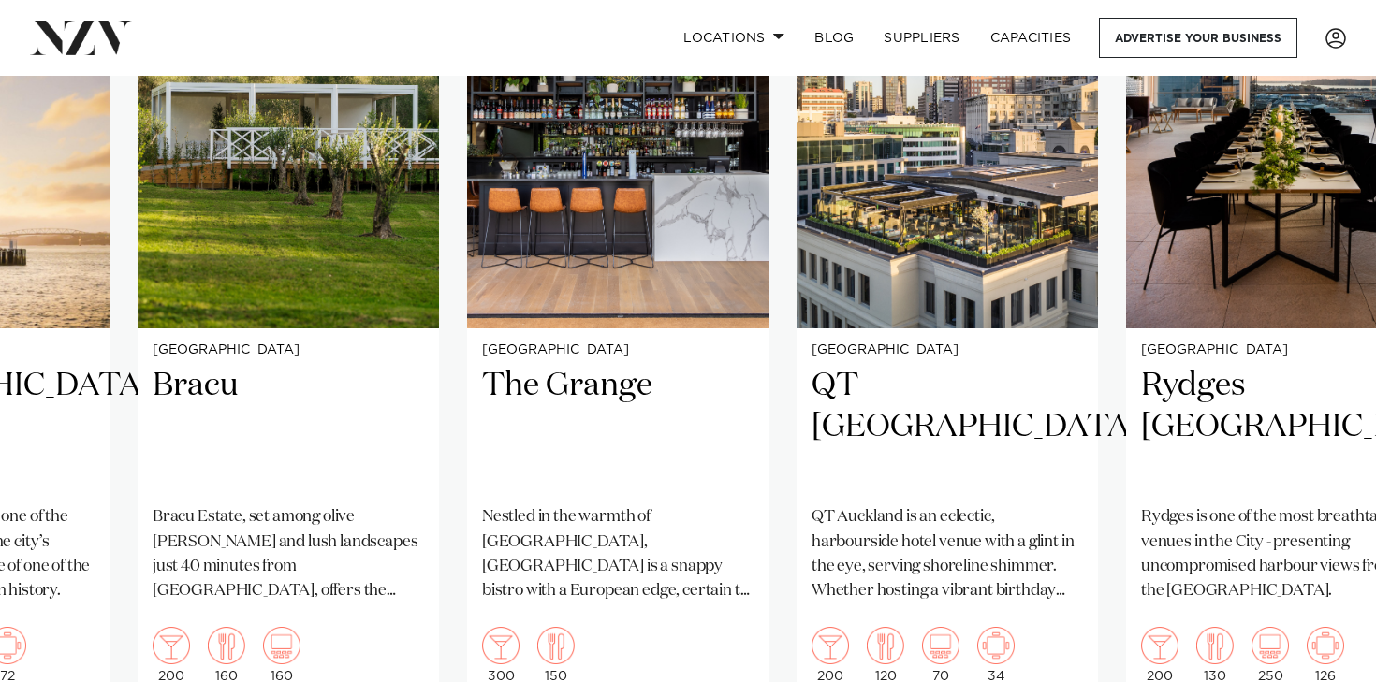
scroll to position [1619, 0]
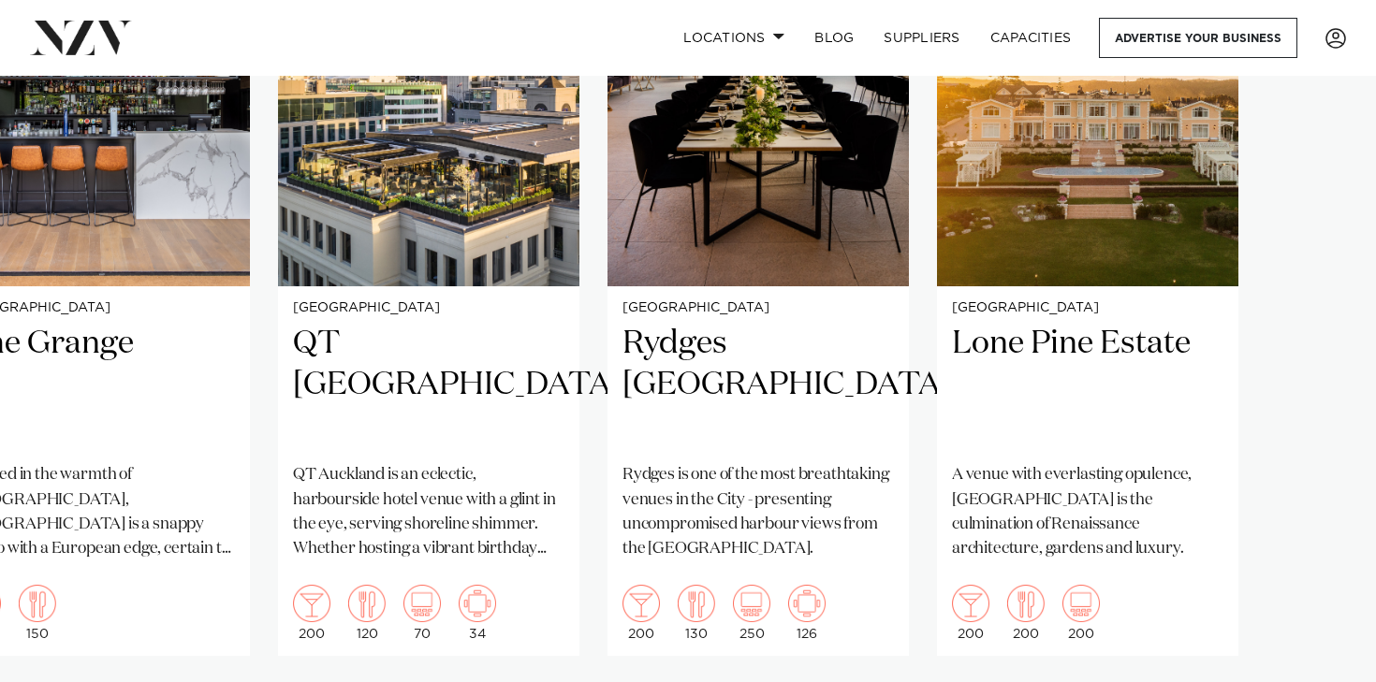
click at [1320, 626] on swiper-container "Auckland Fantail & Turtle A welcoming bar, eatery & micro brewery with two bars…" at bounding box center [688, 314] width 1376 height 864
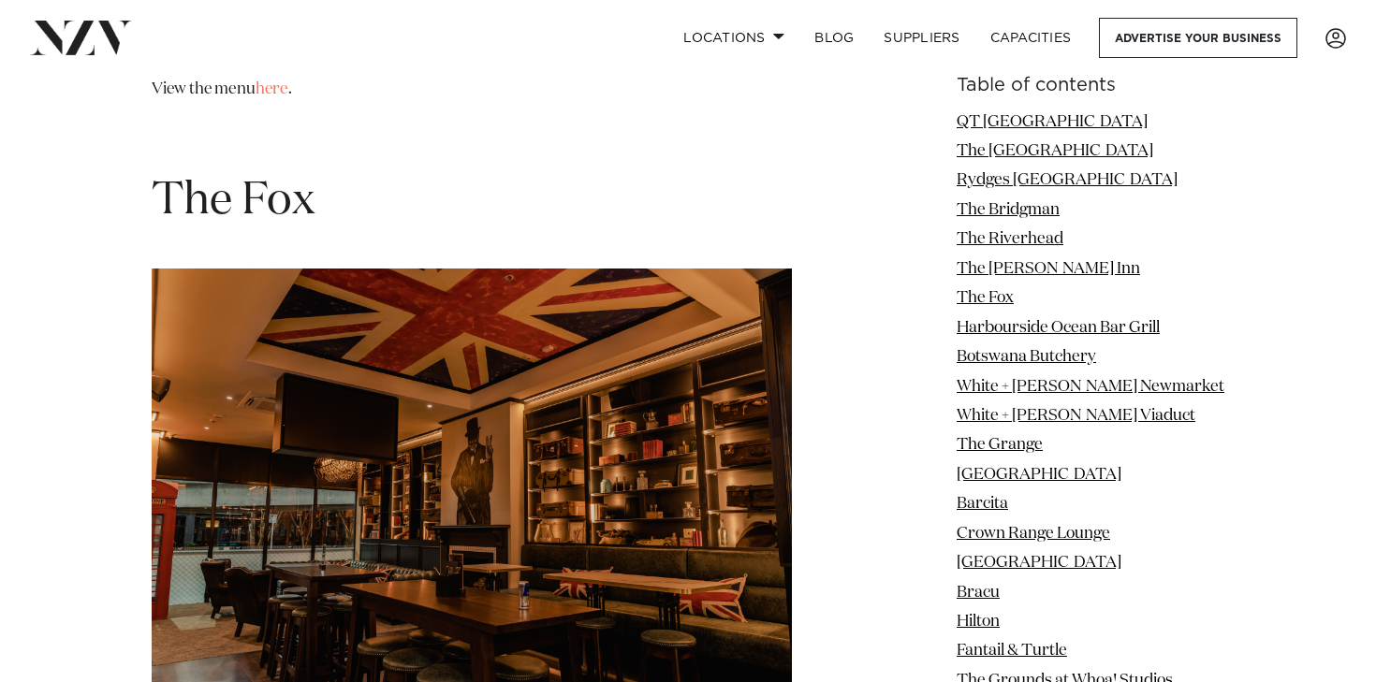
scroll to position [7787, 0]
